Goal: Find specific page/section: Find specific page/section

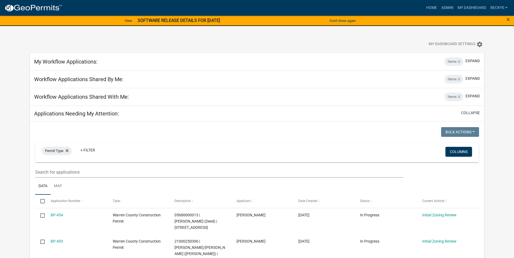
select select "3: 100"
click at [432, 5] on link "Home" at bounding box center [431, 8] width 15 height 10
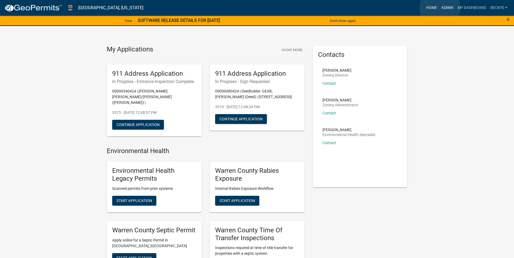
click at [440, 8] on link "Admin" at bounding box center [447, 8] width 16 height 10
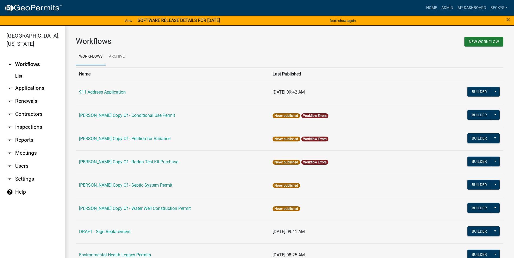
click at [28, 82] on link "arrow_drop_down Applications" at bounding box center [32, 88] width 65 height 13
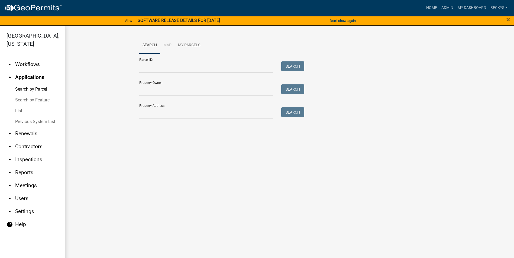
click at [22, 106] on link "List" at bounding box center [32, 111] width 65 height 11
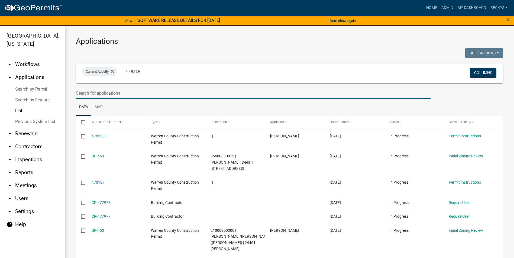
click at [86, 95] on input "text" at bounding box center [253, 93] width 354 height 11
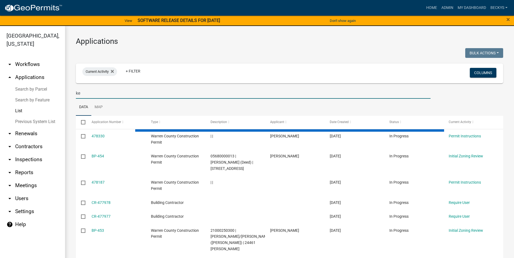
type input "k"
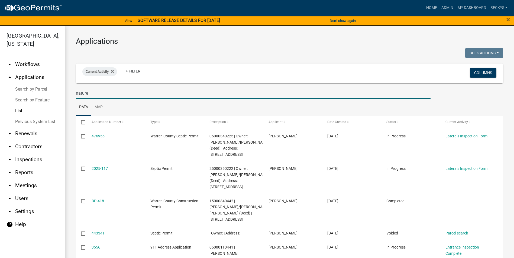
type input "nature"
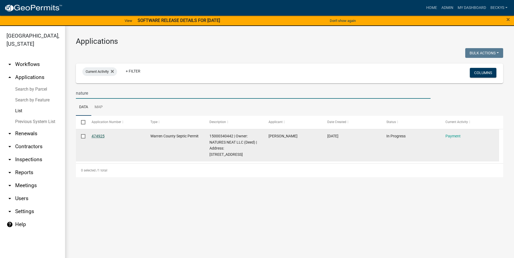
click at [96, 135] on link "474925" at bounding box center [97, 136] width 13 height 4
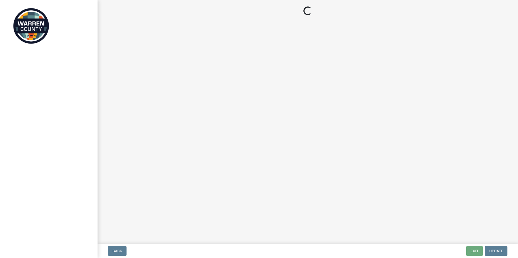
select select "3: 3"
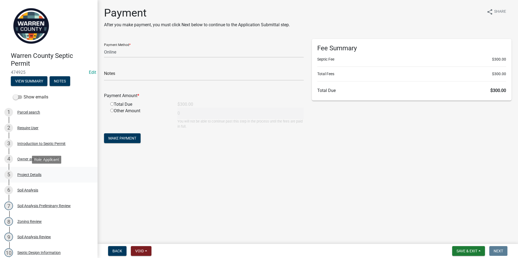
click at [23, 173] on div "Project Details" at bounding box center [29, 175] width 24 height 4
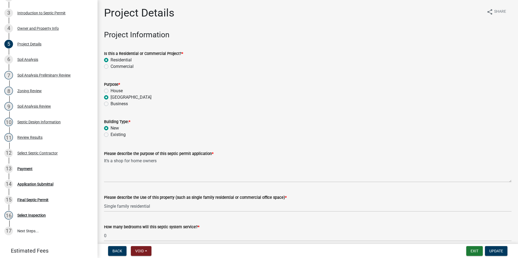
scroll to position [162, 0]
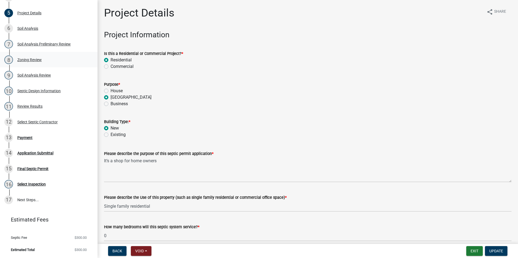
click at [31, 60] on div "Zoning Review" at bounding box center [29, 60] width 24 height 4
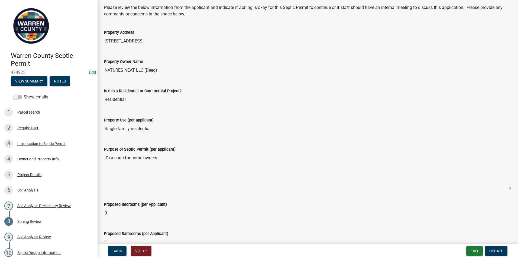
scroll to position [0, 0]
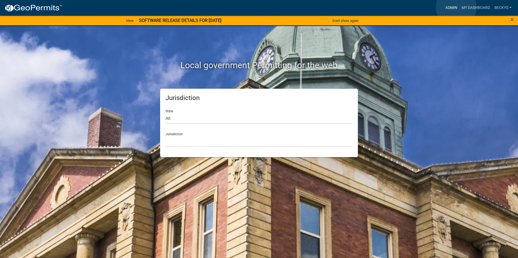
click at [456, 7] on link "Admin" at bounding box center [451, 8] width 16 height 10
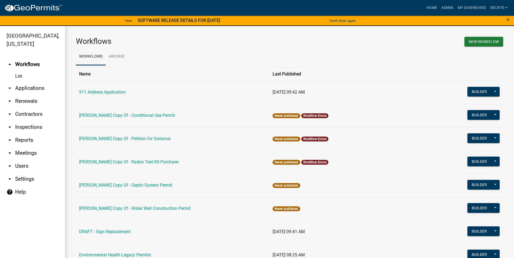
click at [28, 82] on link "arrow_drop_down Applications" at bounding box center [32, 88] width 65 height 13
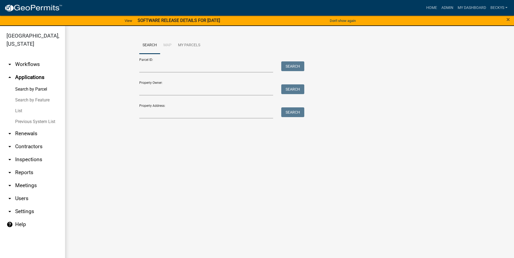
click at [24, 106] on link "List" at bounding box center [32, 111] width 65 height 11
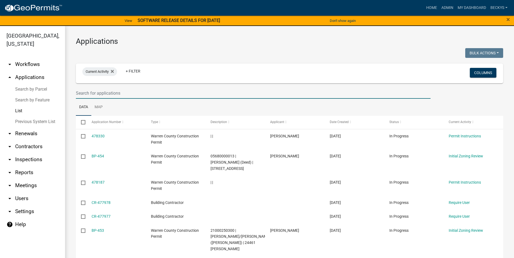
click at [82, 95] on input "text" at bounding box center [253, 93] width 354 height 11
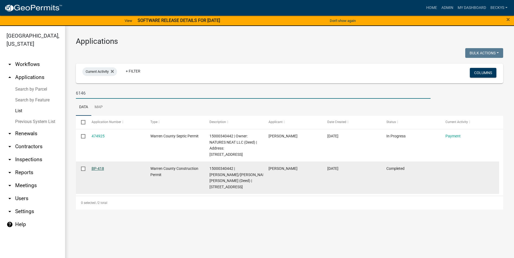
type input "6146"
click at [98, 166] on link "BP-418" at bounding box center [97, 168] width 12 height 4
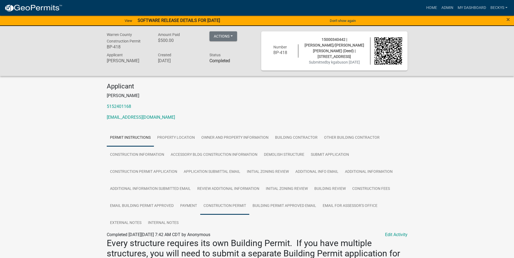
click at [218, 203] on link "Construction Permit" at bounding box center [224, 206] width 49 height 17
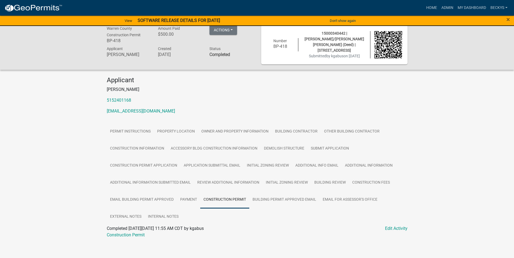
scroll to position [8, 0]
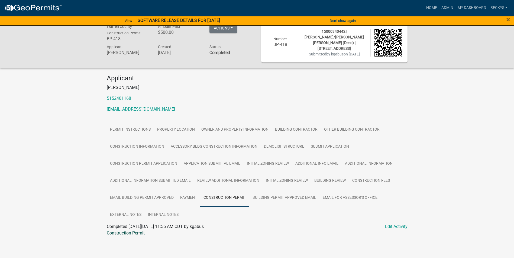
click at [139, 232] on link "Construction Permit" at bounding box center [126, 233] width 38 height 5
click at [214, 128] on link "Owner and Property Information" at bounding box center [235, 129] width 74 height 17
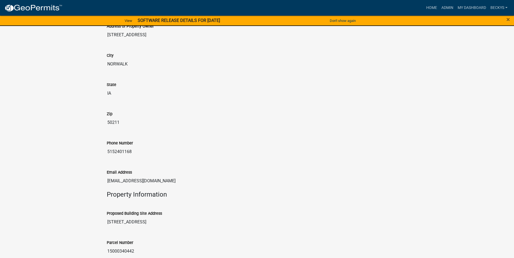
scroll to position [298, 0]
